Goal: Information Seeking & Learning: Learn about a topic

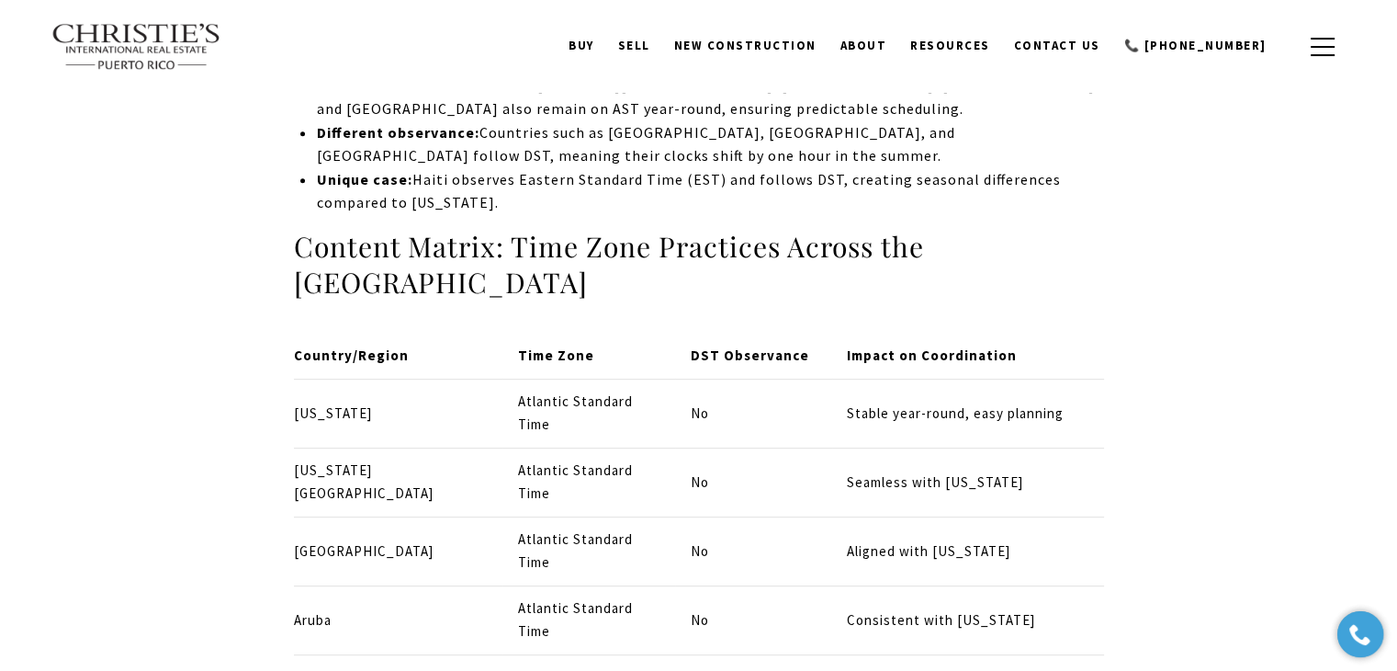
scroll to position [7405, 0]
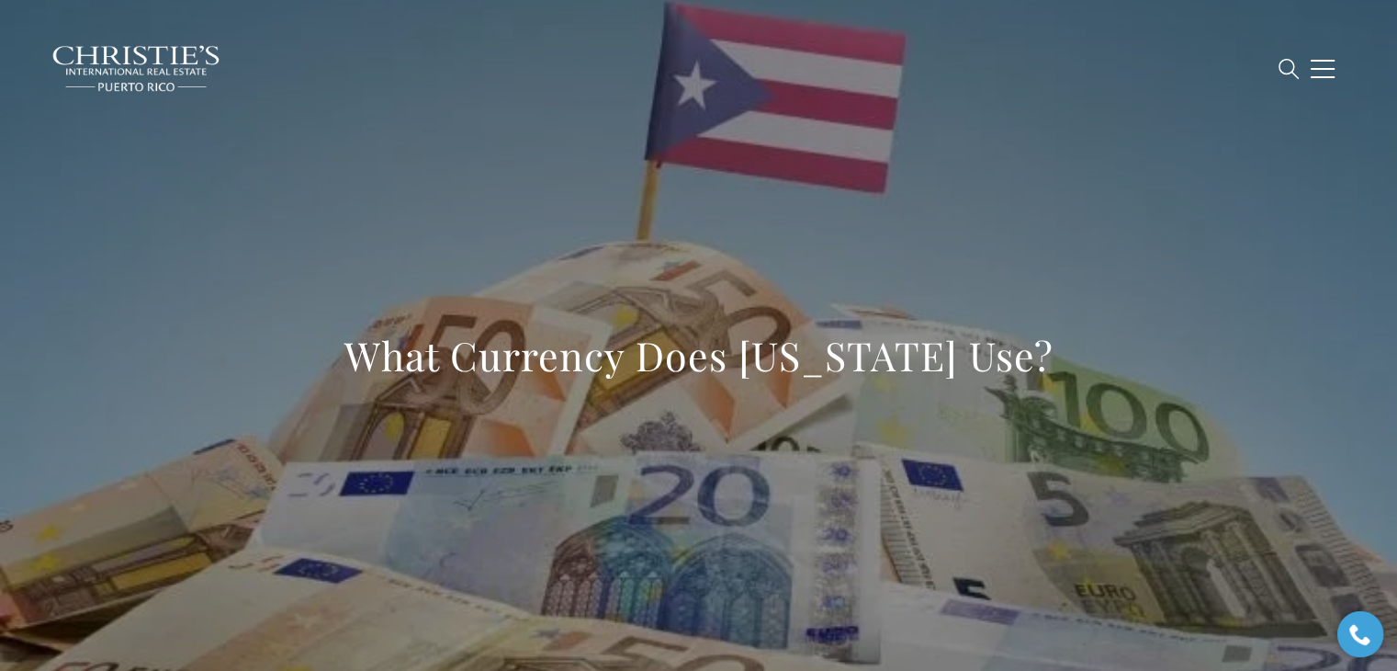
drag, startPoint x: 331, startPoint y: 365, endPoint x: 1102, endPoint y: 373, distance: 770.8
click at [1102, 373] on div "What Currency Does Puerto Rico Use?" at bounding box center [699, 367] width 1286 height 551
copy h1 "What Currency Does Puerto Rico Use?"
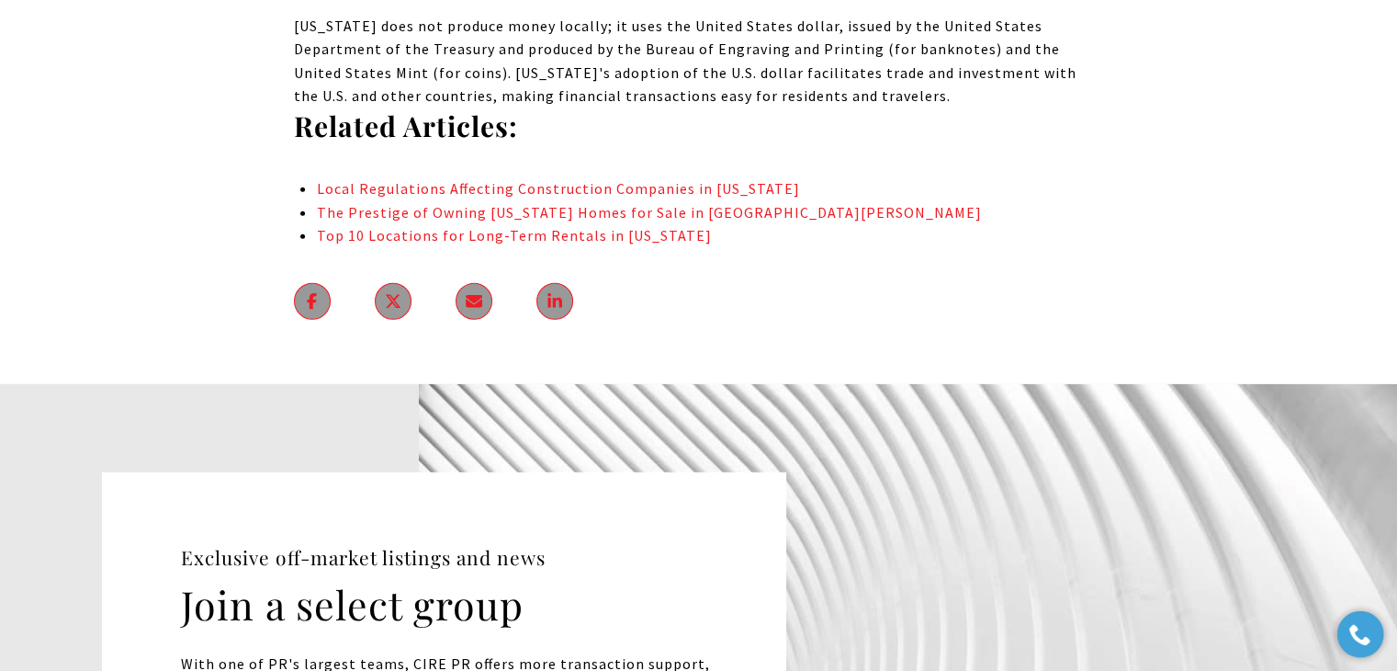
scroll to position [12035, 0]
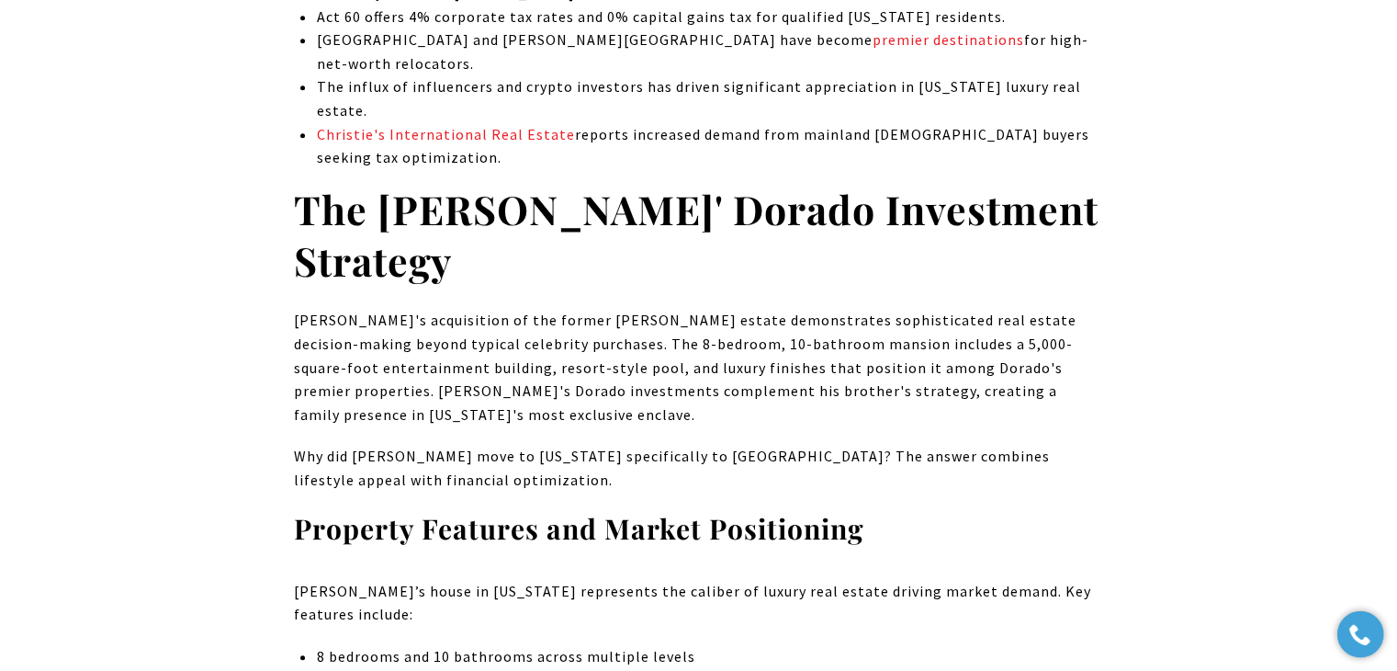
scroll to position [984, 0]
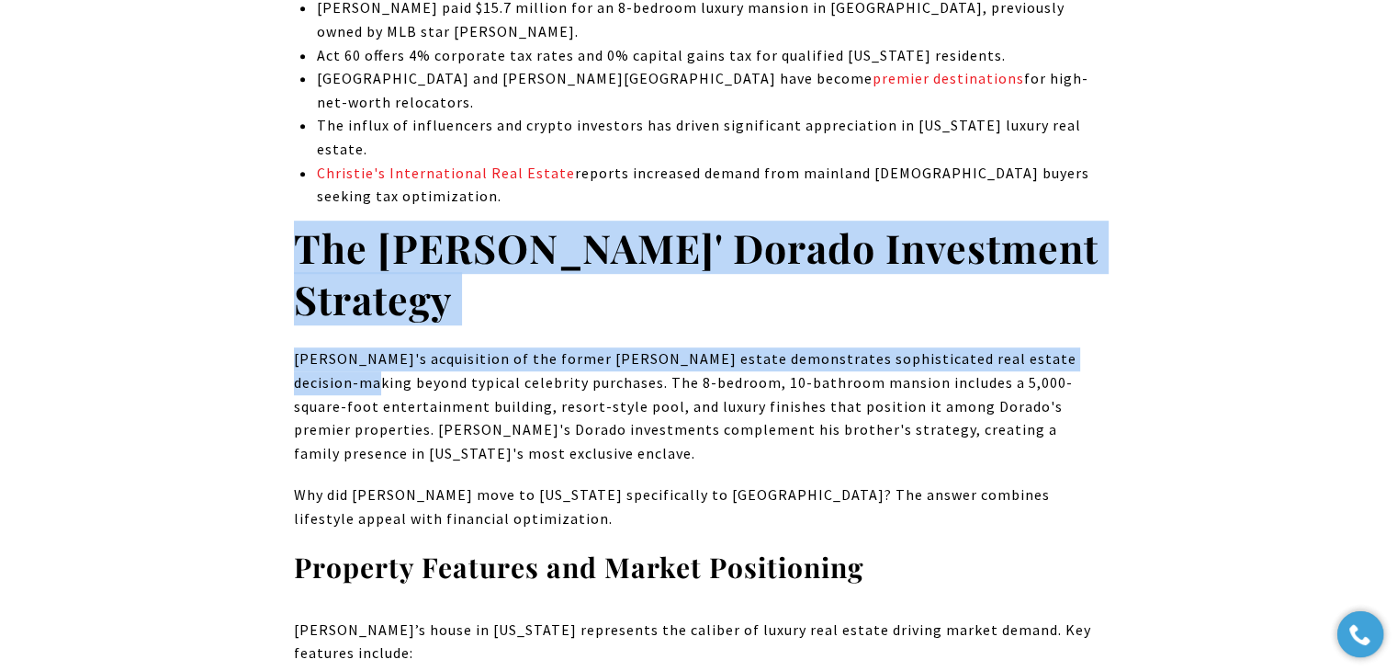
drag, startPoint x: 283, startPoint y: 203, endPoint x: 1118, endPoint y: 316, distance: 842.7
click at [530, 247] on h2 "The Paul Brothers' Dorado Investment Strategy" at bounding box center [699, 273] width 810 height 103
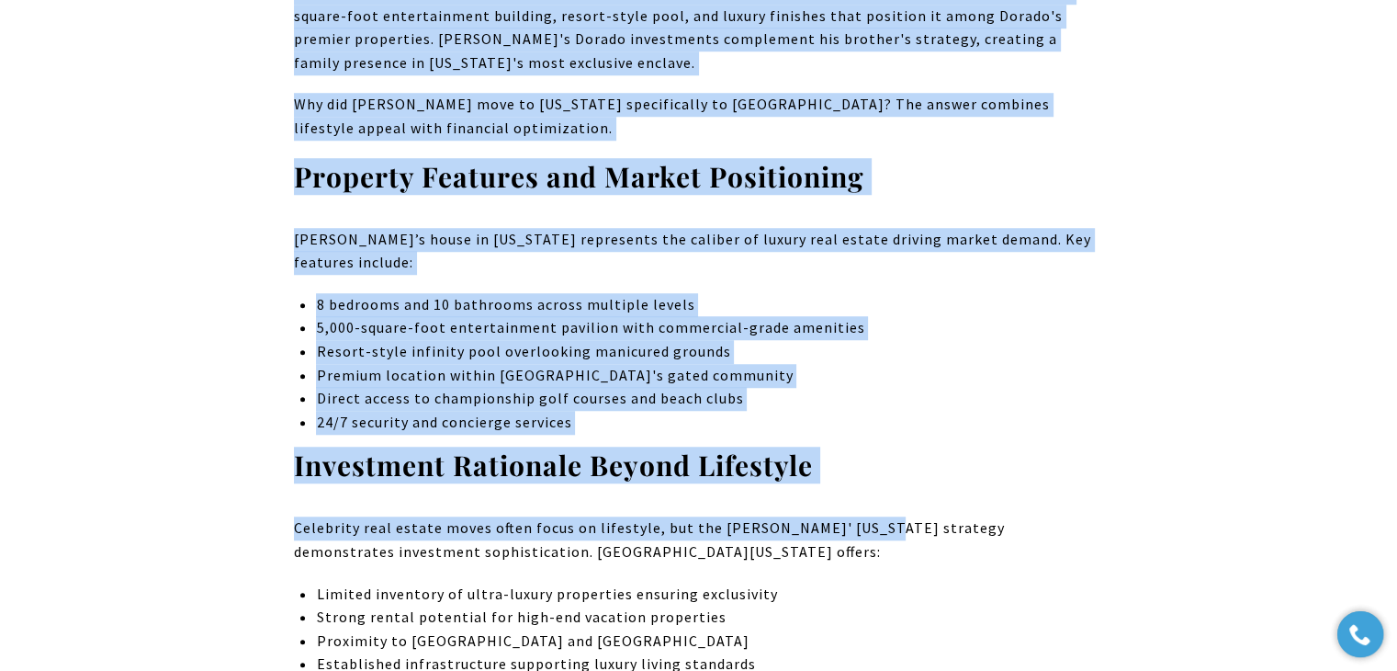
scroll to position [1627, 0]
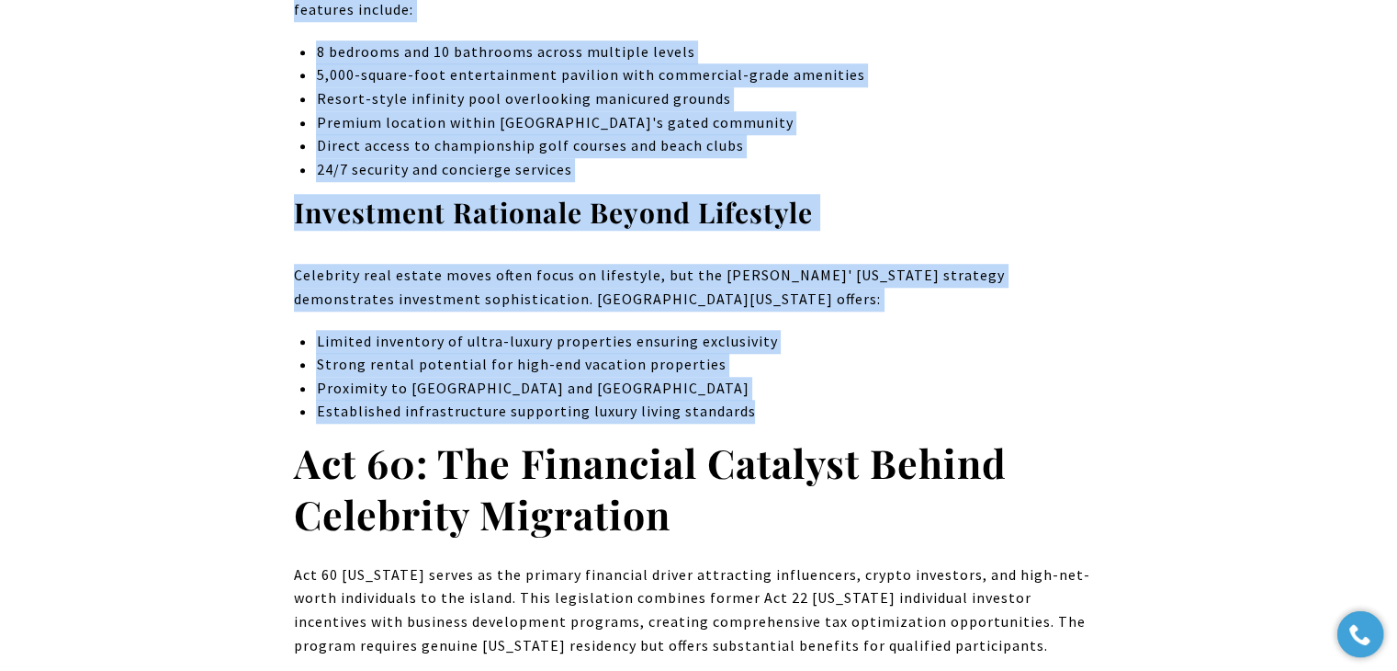
drag, startPoint x: 287, startPoint y: 215, endPoint x: 861, endPoint y: 357, distance: 591.6
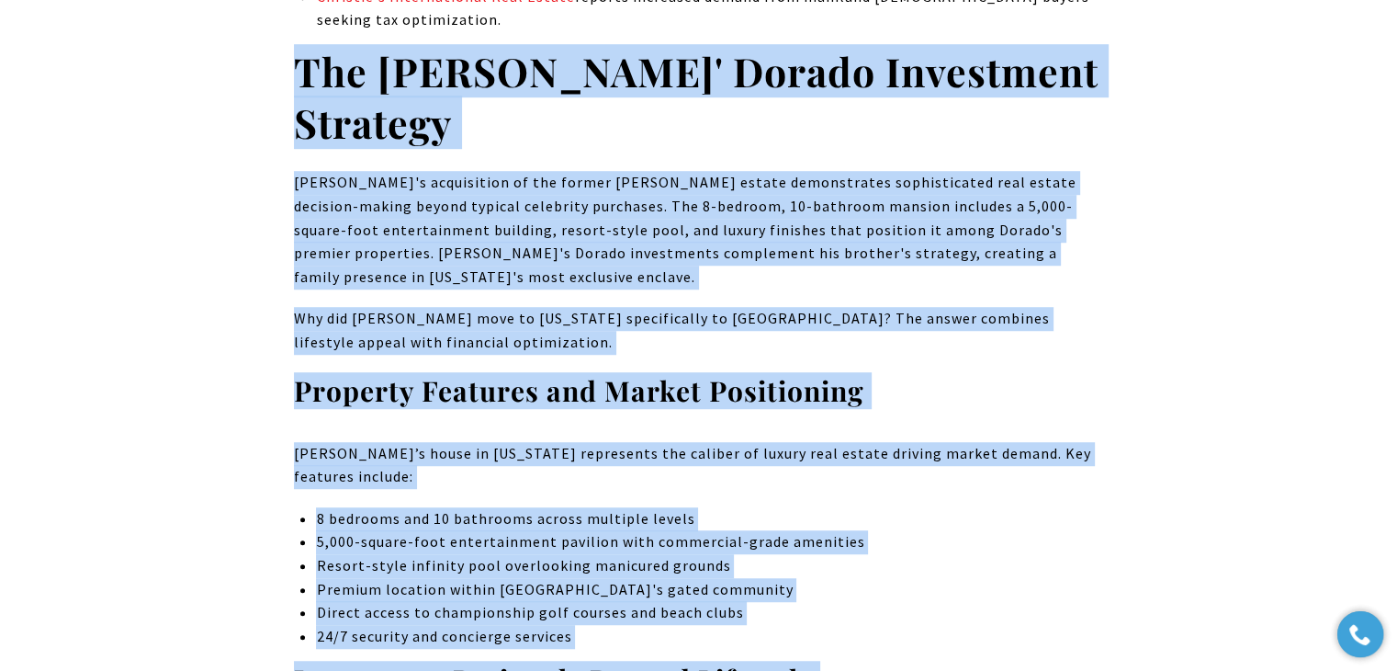
scroll to position [1076, 0]
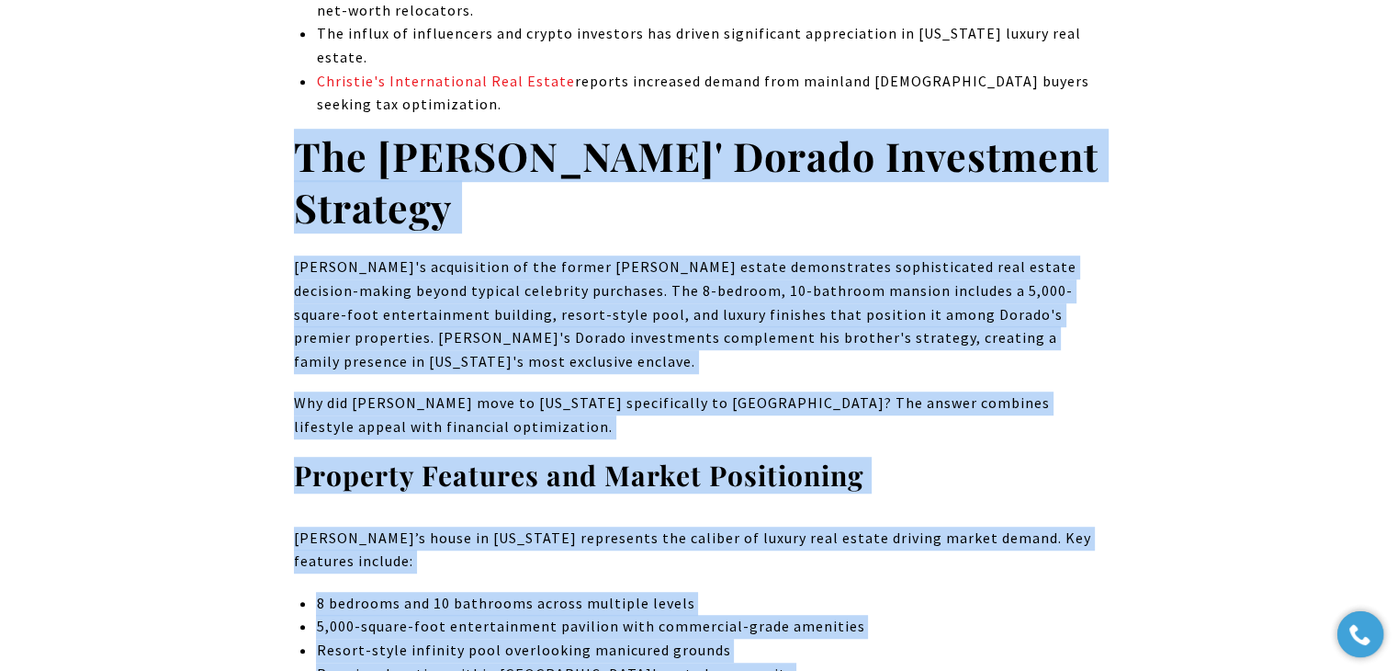
copy div "The Paul Brothers' Dorado Investment Strategy Jake Paul's acquisition of the fo…"
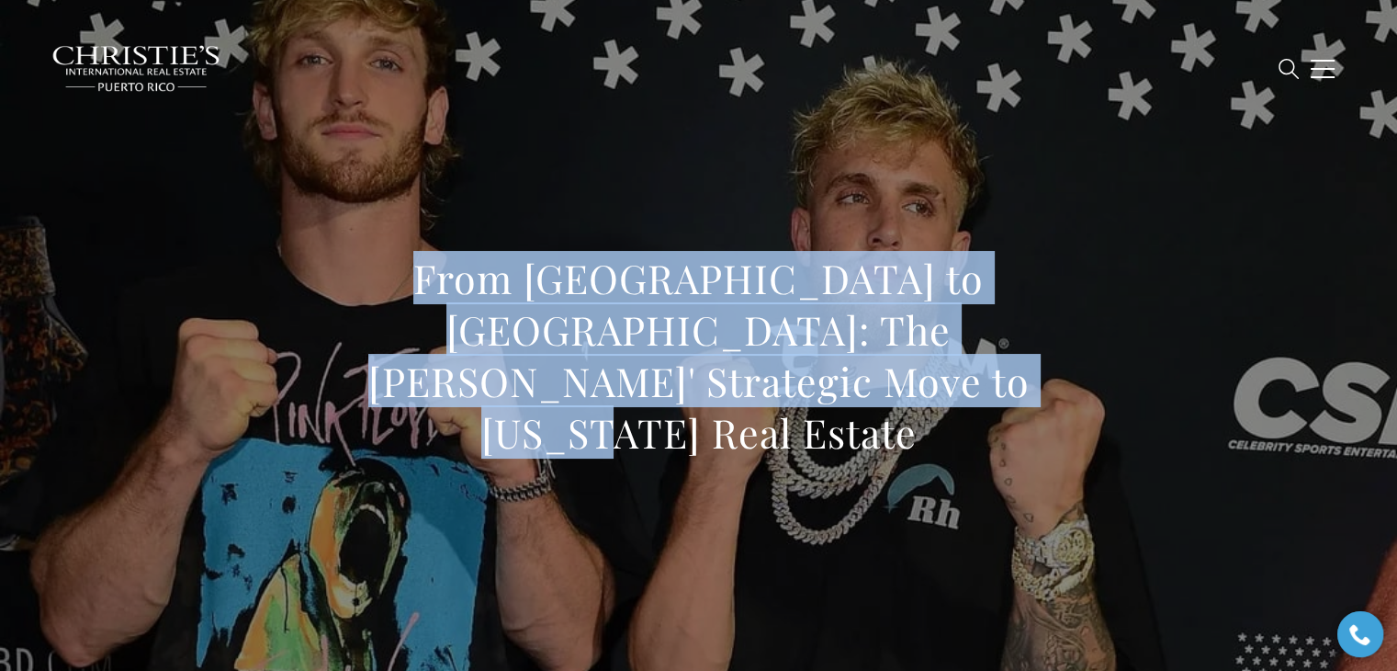
drag, startPoint x: 340, startPoint y: 310, endPoint x: 948, endPoint y: 418, distance: 617.8
click at [948, 418] on h1 "From Los Angeles to Dorado: The Paul Brothers' Strategic Move to Puerto Rico Re…" at bounding box center [699, 356] width 810 height 206
copy h1 "From Los Angeles to Dorado: The Paul Brothers' Strategic Move to Puerto Rico Re…"
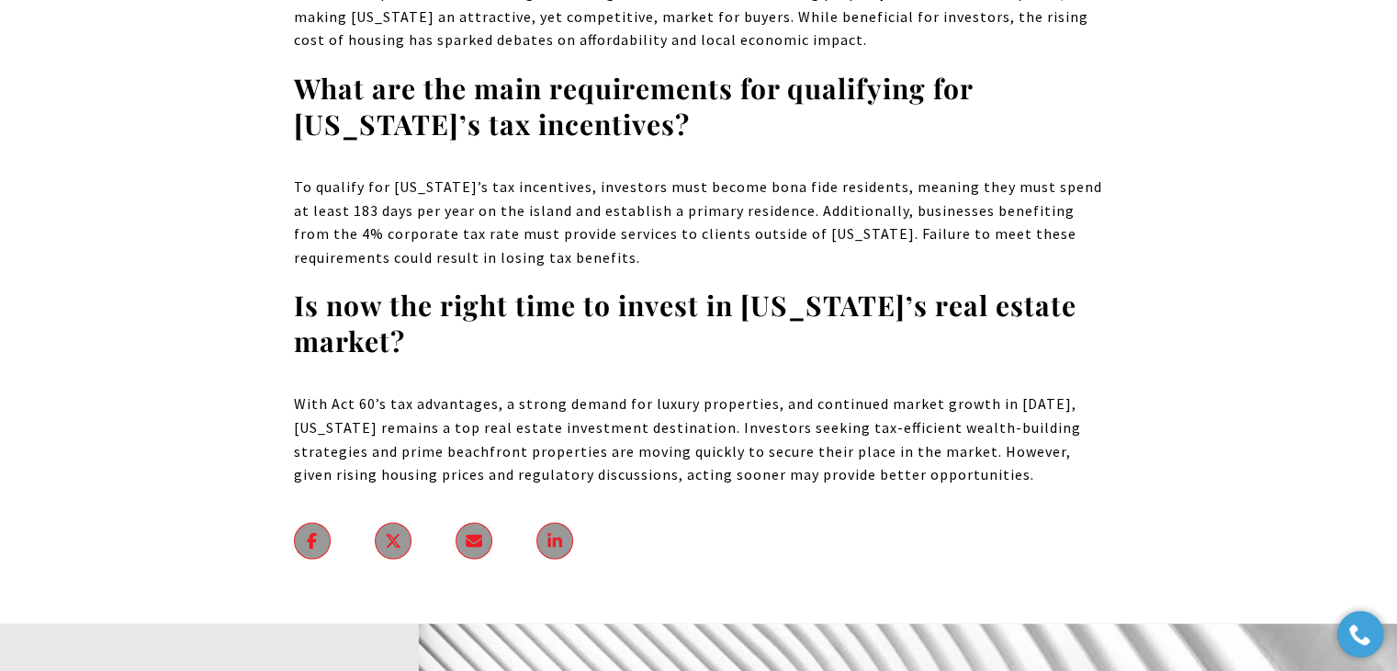
scroll to position [9922, 0]
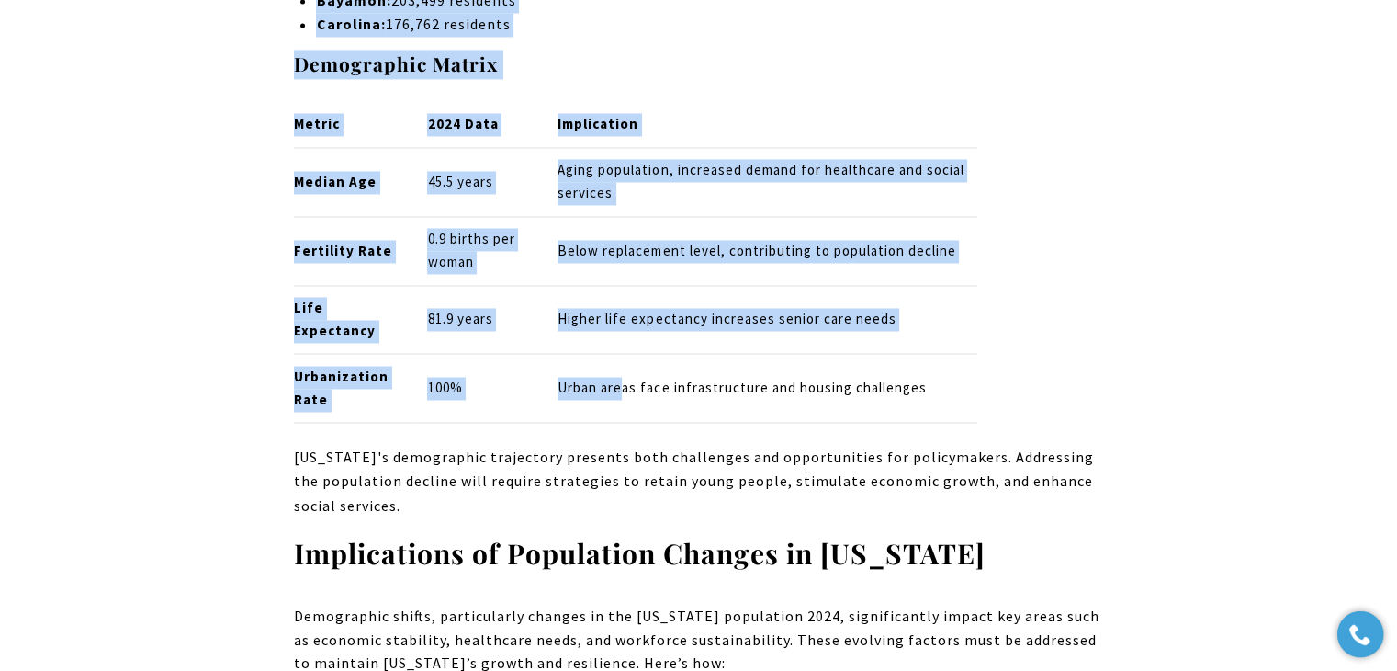
scroll to position [3029, 0]
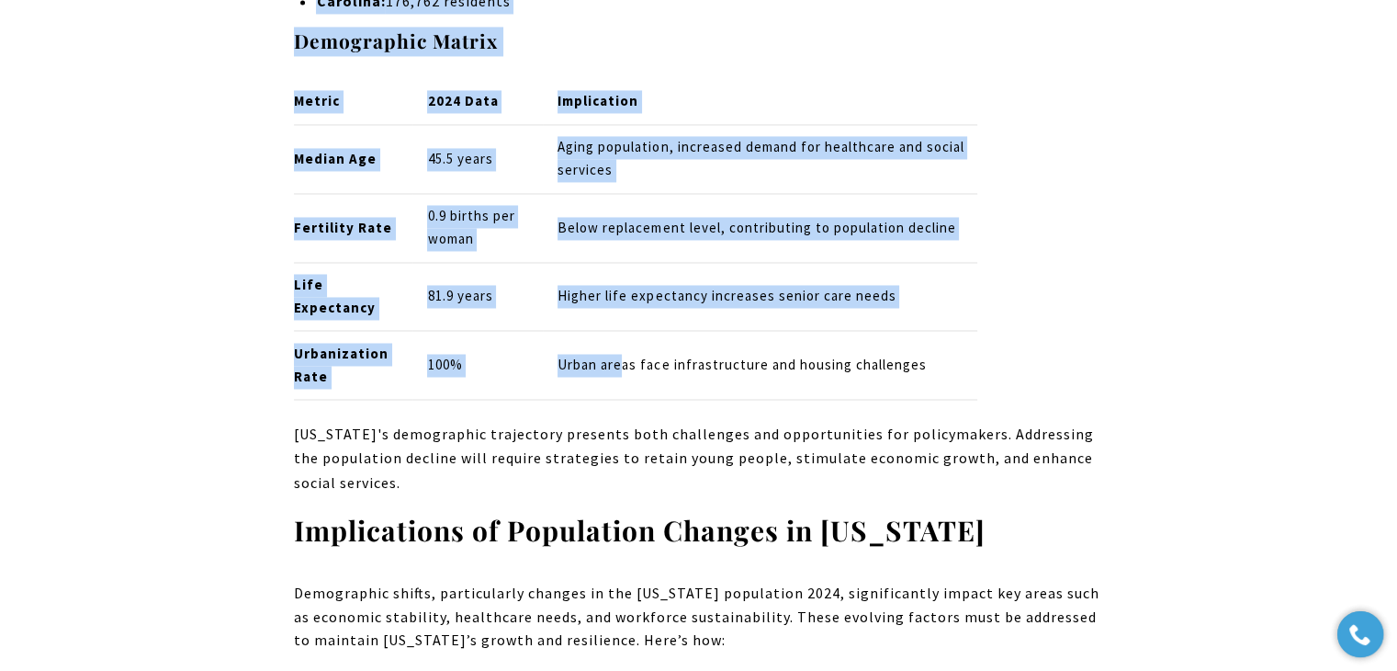
drag, startPoint x: 298, startPoint y: 248, endPoint x: 643, endPoint y: 380, distance: 369.9
copy div "Puerto Rico Population 2024: Key Demographic Insights As of March 3, 2025, the …"
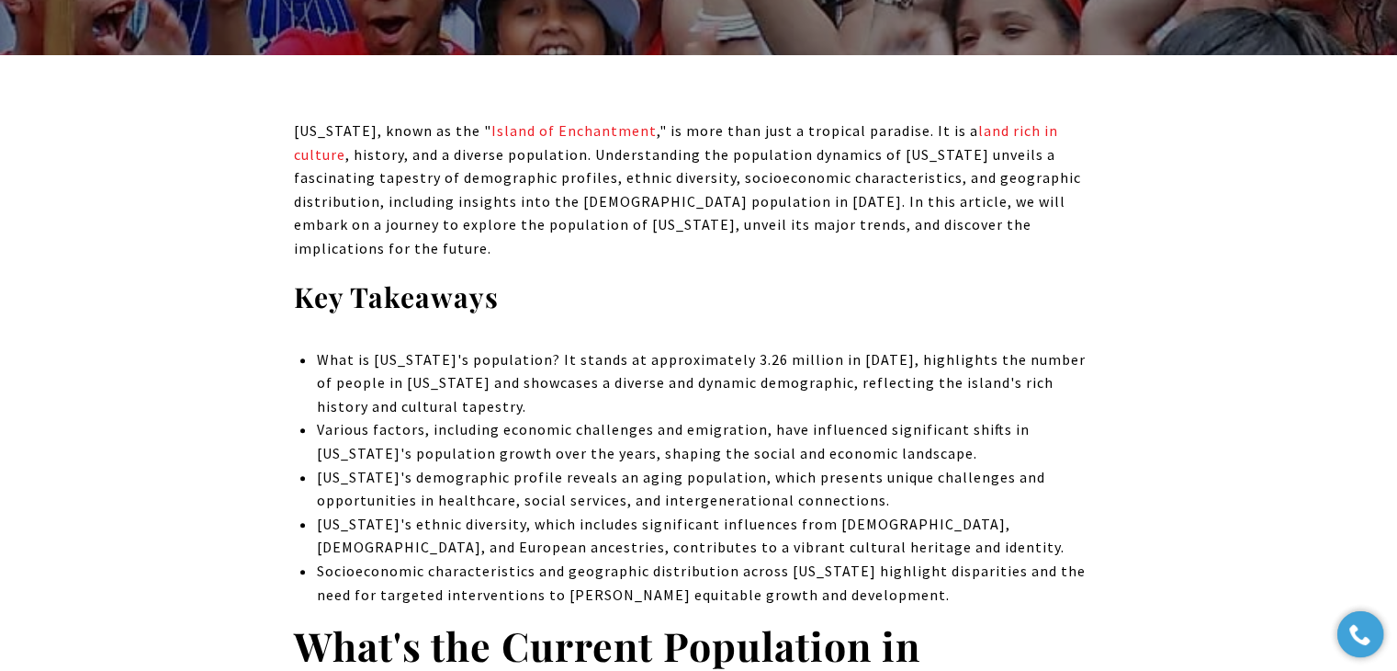
scroll to position [220, 0]
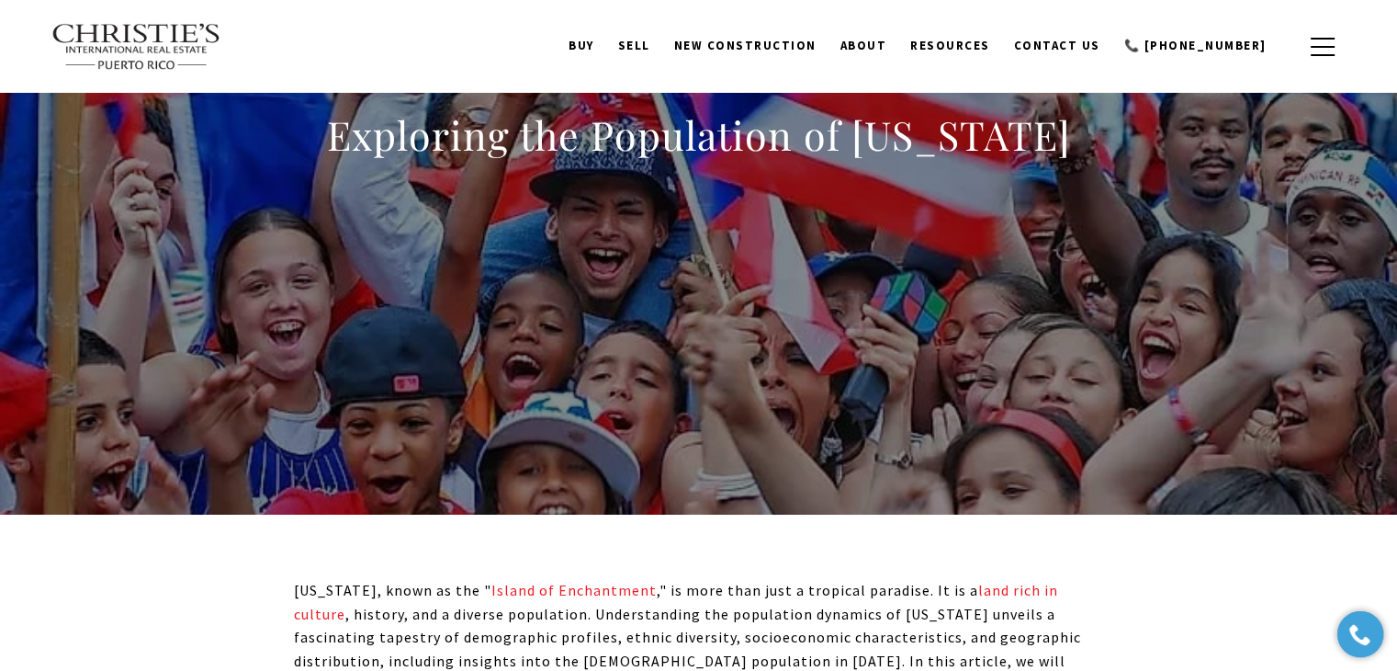
drag, startPoint x: 333, startPoint y: 136, endPoint x: 1107, endPoint y: 147, distance: 773.6
click at [1107, 147] on div "Exploring the Population of Puerto Rico" at bounding box center [699, 146] width 1286 height 551
copy h1 "Exploring the Population of Puerto Rico"
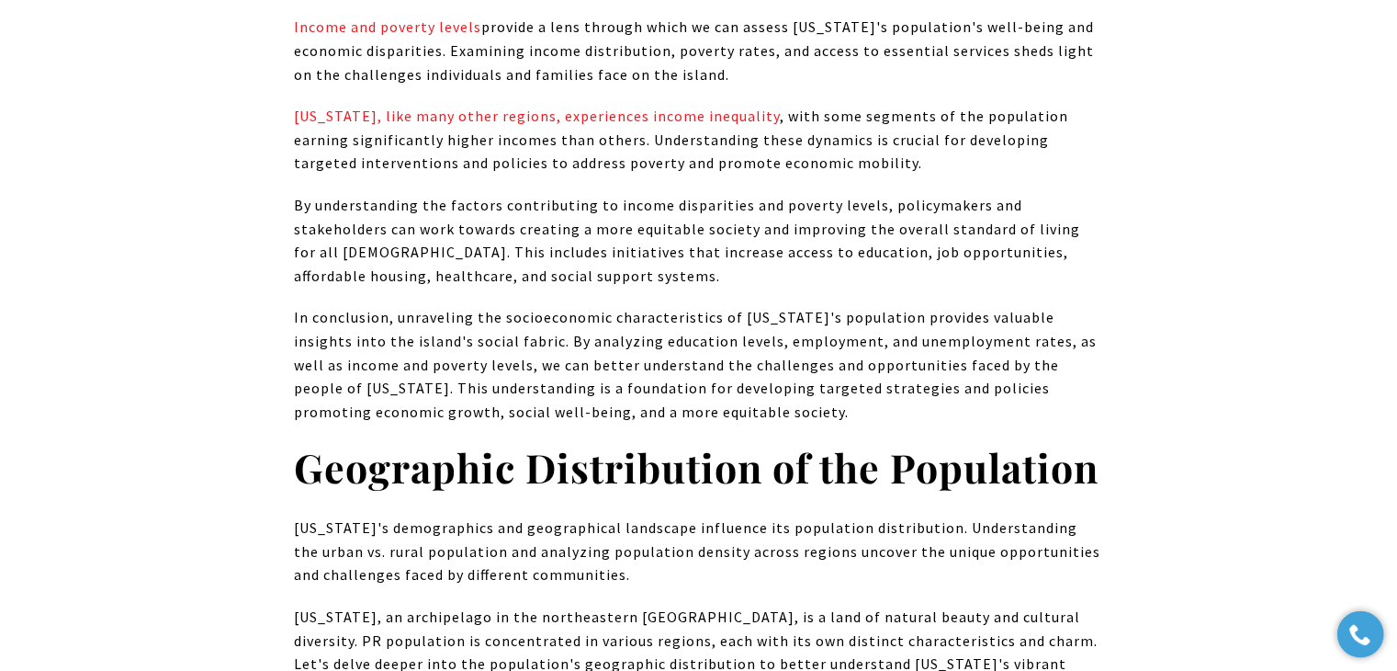
scroll to position [12439, 0]
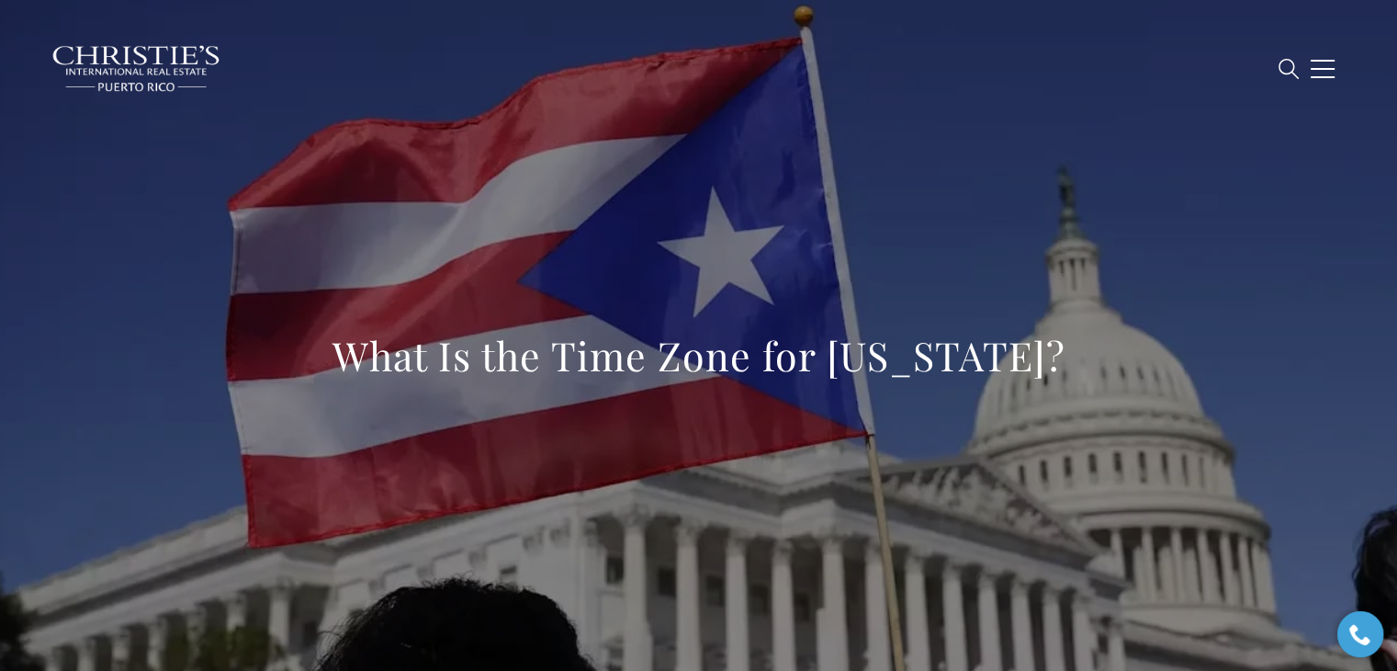
drag, startPoint x: 345, startPoint y: 366, endPoint x: 1107, endPoint y: 357, distance: 761.7
click at [1107, 357] on div "What Is the Time Zone for Puerto Rico?" at bounding box center [699, 367] width 1286 height 551
copy h1 "What Is the Time Zone for Puerto Rico?"
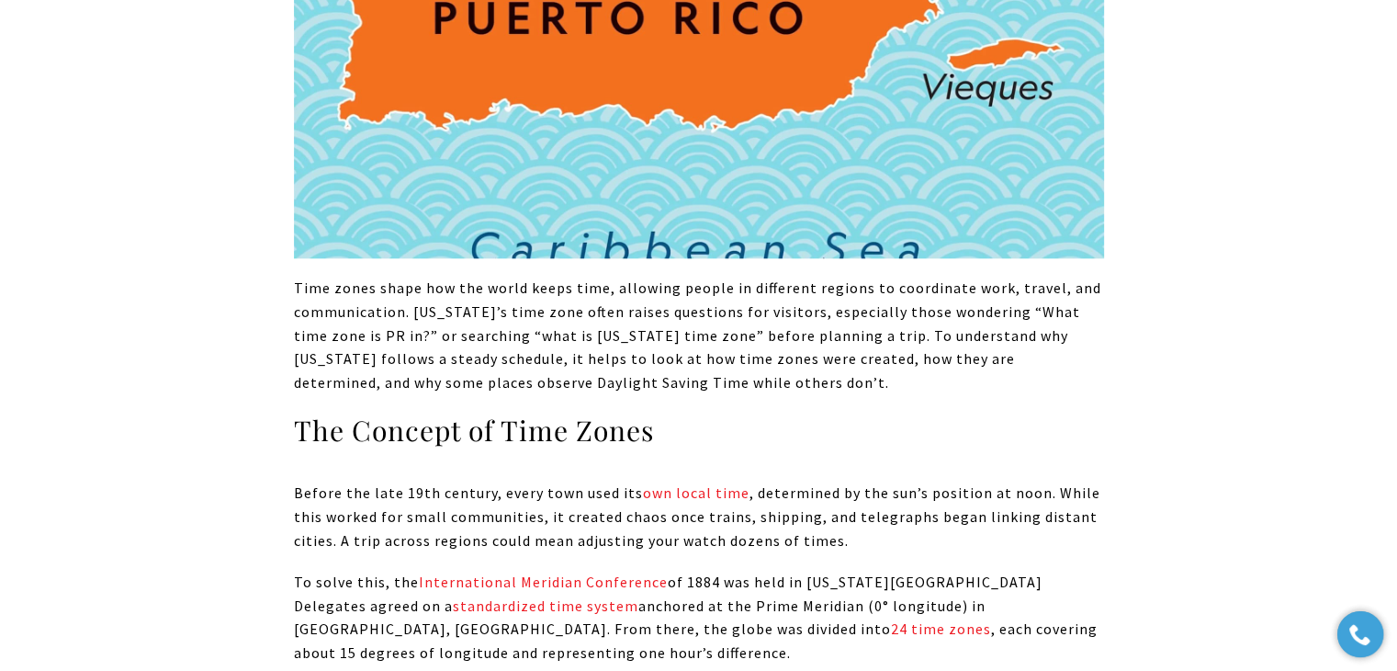
scroll to position [11493, 0]
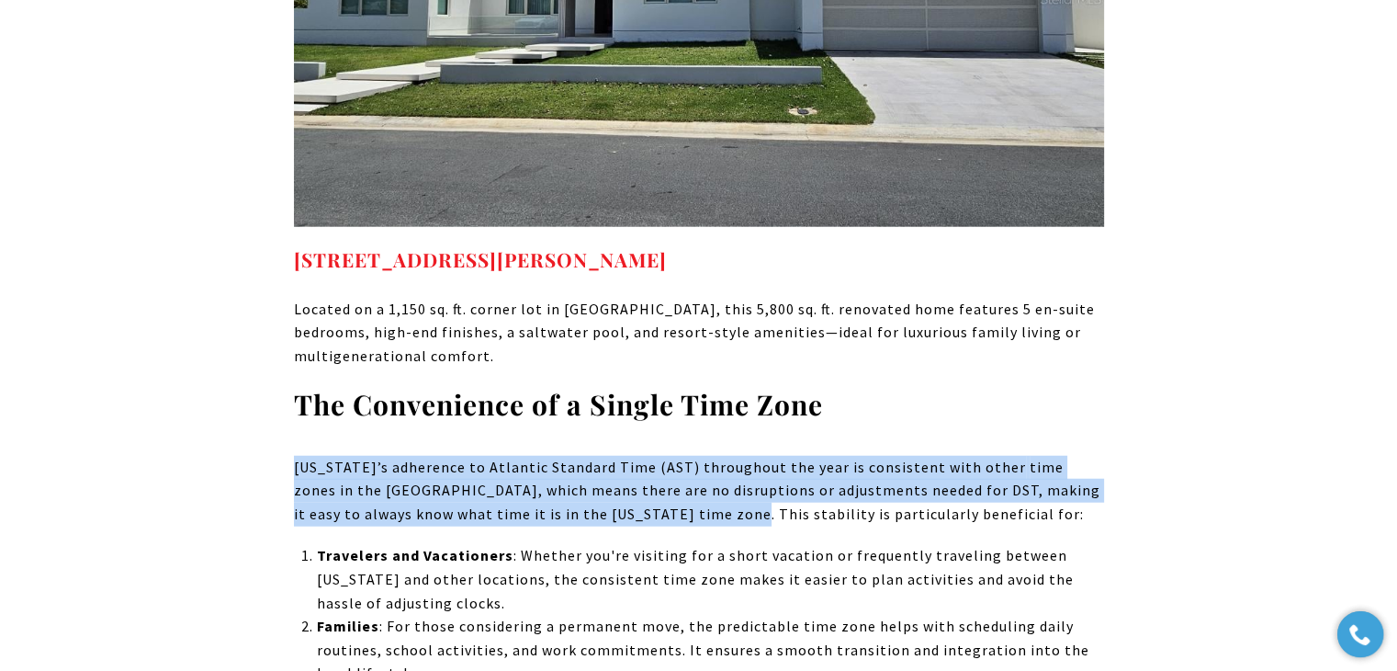
drag, startPoint x: 645, startPoint y: 343, endPoint x: 274, endPoint y: 291, distance: 374.7
copy p "Puerto Rico’s adherence to Atlantic Standard Time (AST) throughout the year is …"
